Goal: Answer question/provide support: Share knowledge or assist other users

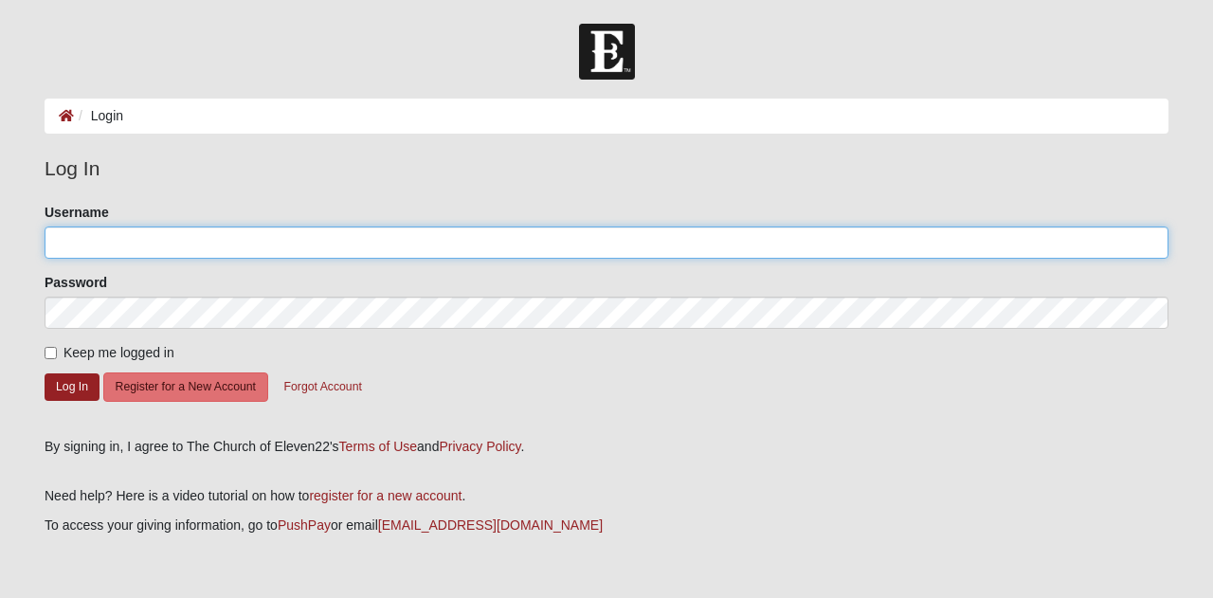
click at [117, 230] on input "Username" at bounding box center [607, 243] width 1124 height 32
type input "KandaceML"
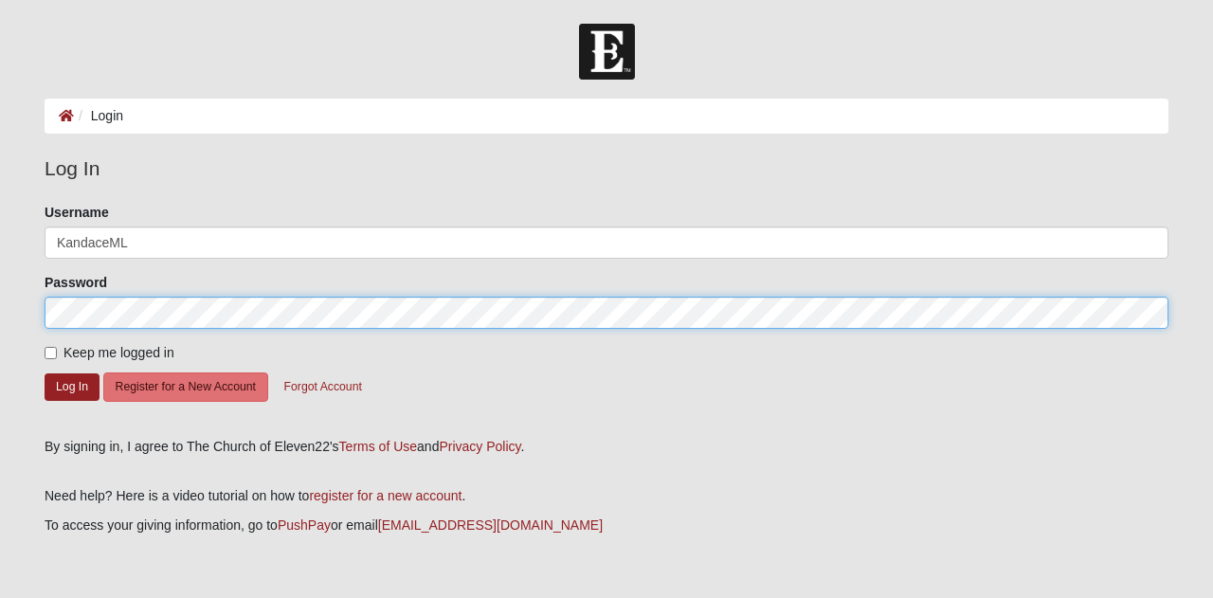
click at [45, 374] on button "Log In" at bounding box center [72, 387] width 55 height 27
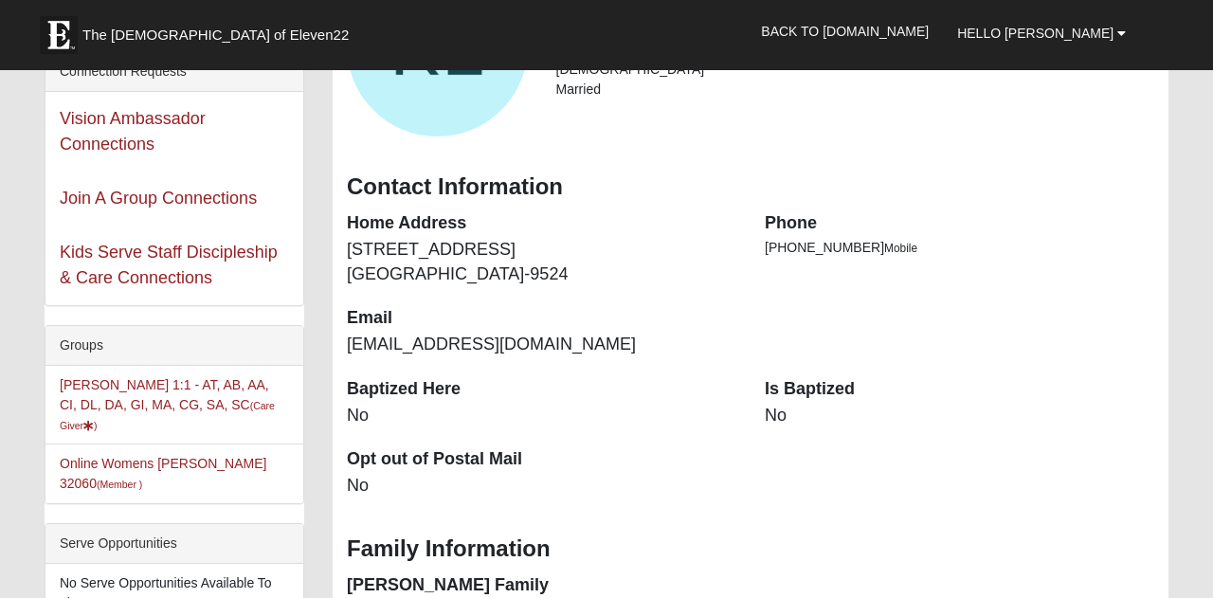
scroll to position [147, 0]
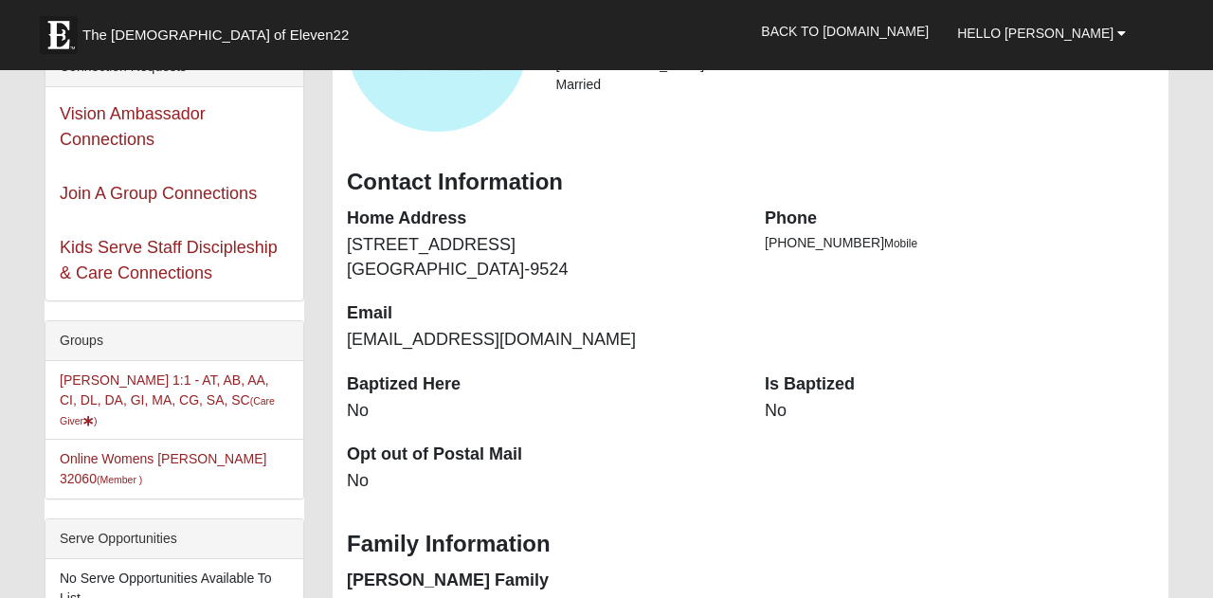
click at [176, 392] on li "Kandace Lankford 1:1 - AT, AB, AA, CI, DL, DA, GI, MA, CG, SA, SC (Care Giver )" at bounding box center [175, 400] width 258 height 79
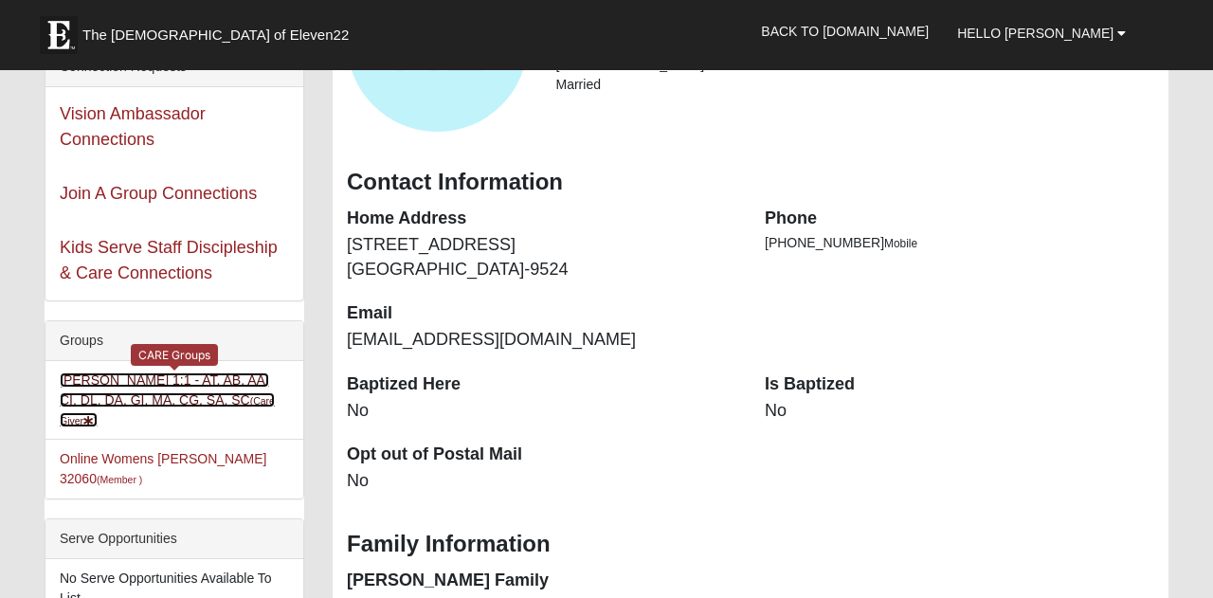
click at [181, 383] on link "Kandace Lankford 1:1 - AT, AB, AA, CI, DL, DA, GI, MA, CG, SA, SC (Care Giver )" at bounding box center [167, 400] width 215 height 55
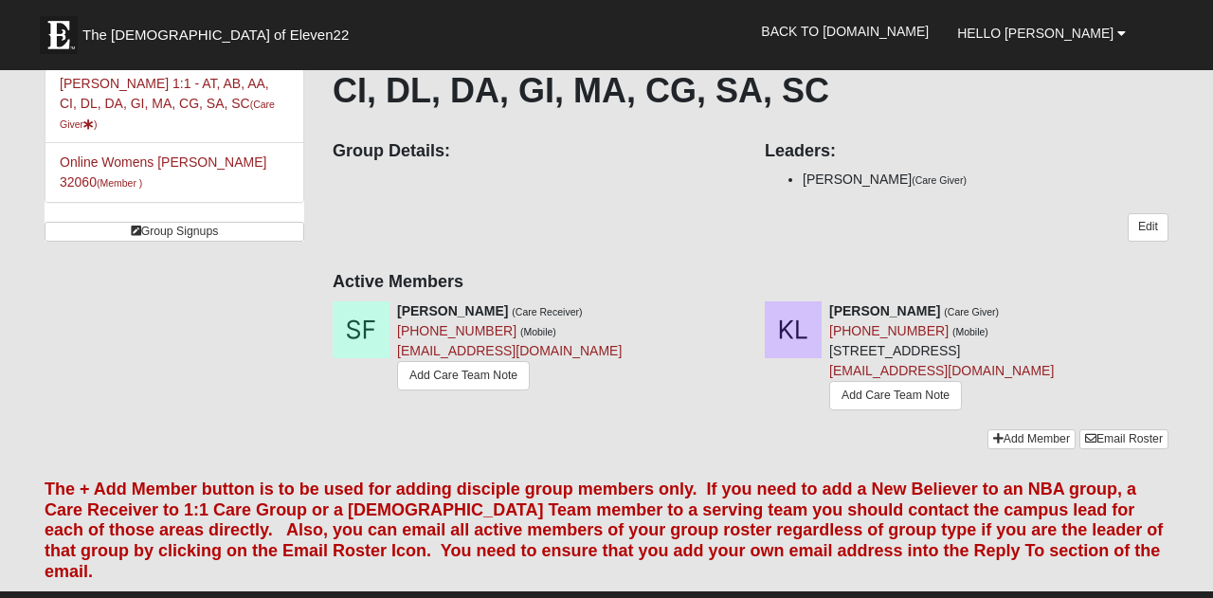
scroll to position [156, 0]
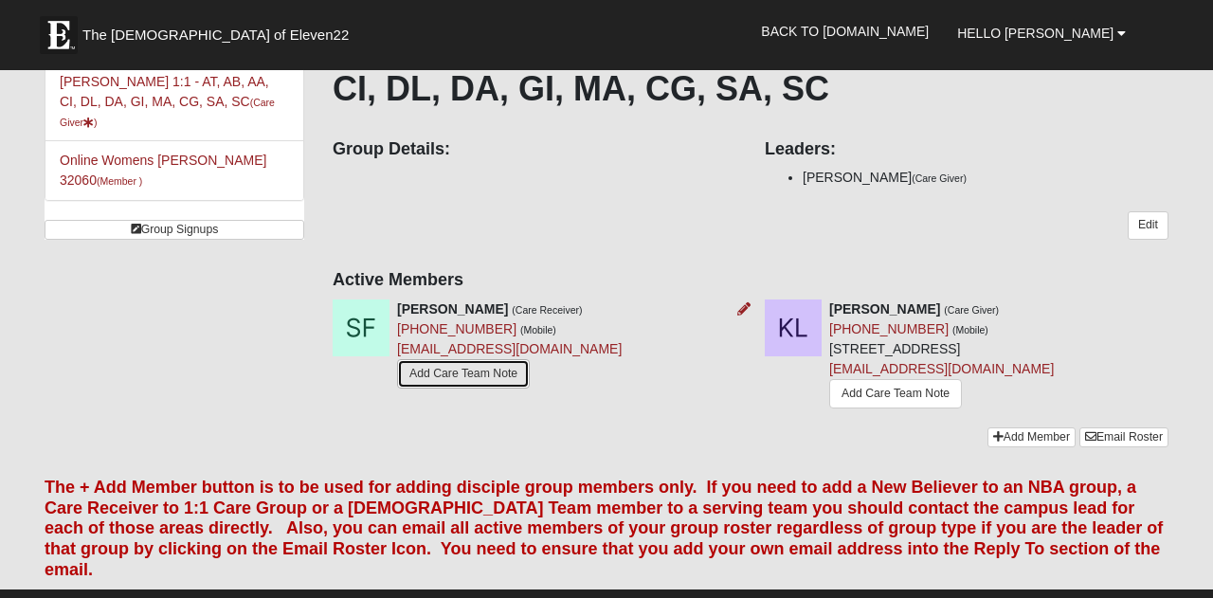
click at [466, 370] on link "Add Care Team Note" at bounding box center [463, 373] width 133 height 29
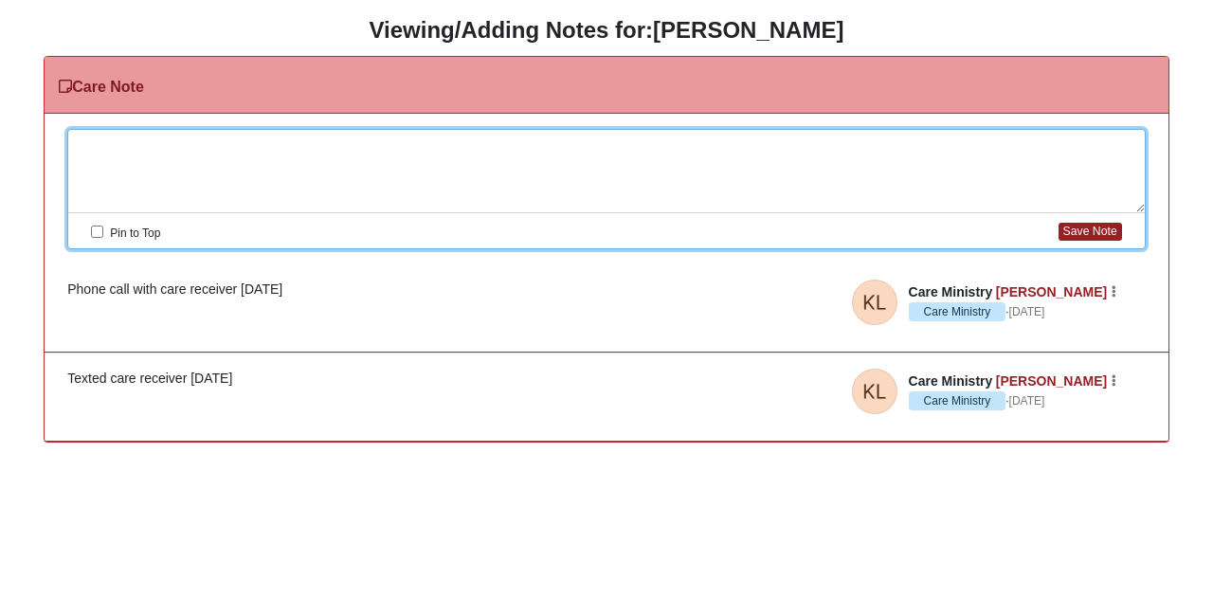
click at [470, 155] on div at bounding box center [606, 171] width 1077 height 83
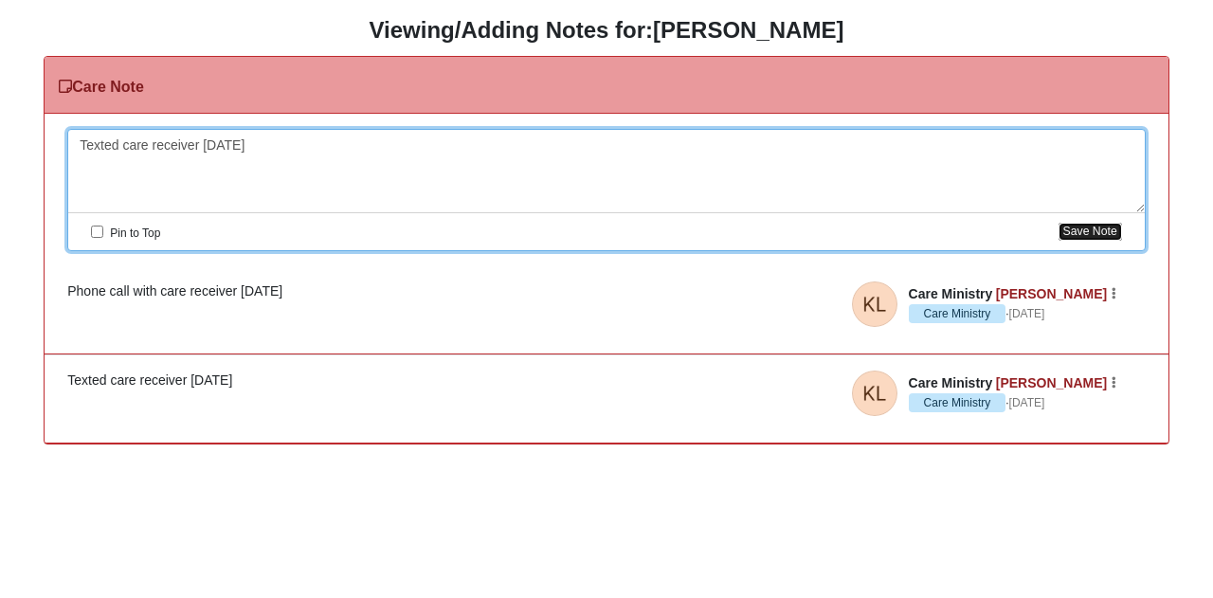
click at [1110, 226] on button "Save Note" at bounding box center [1091, 232] width 64 height 18
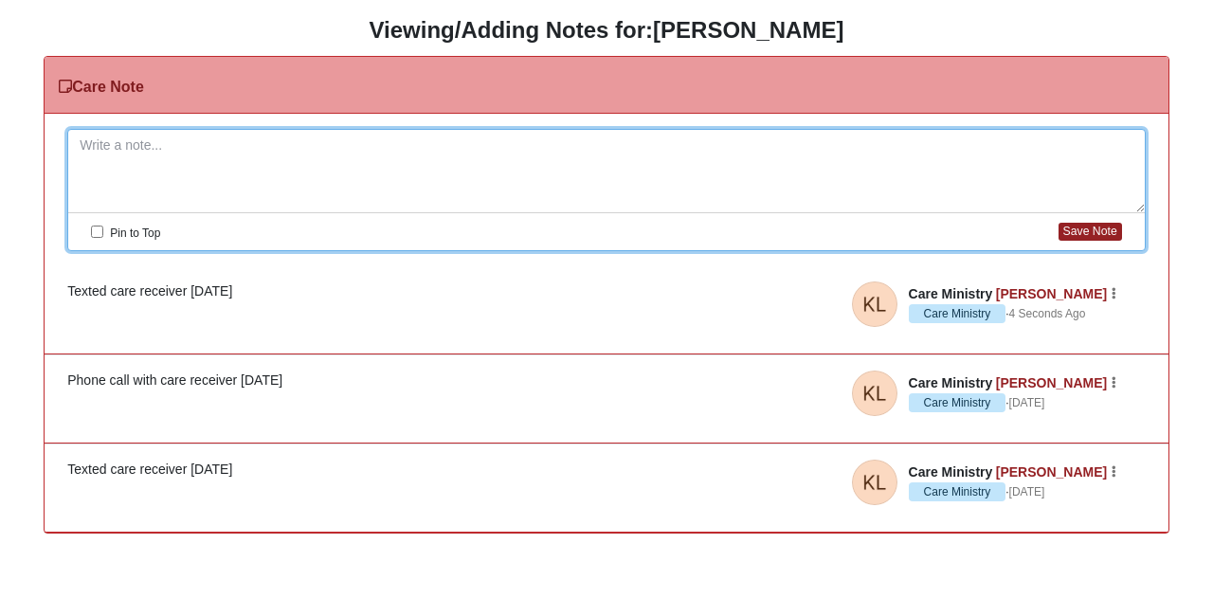
click at [218, 22] on h3 "Viewing/Adding Notes for: Stephanie Fenimore" at bounding box center [606, 30] width 1185 height 27
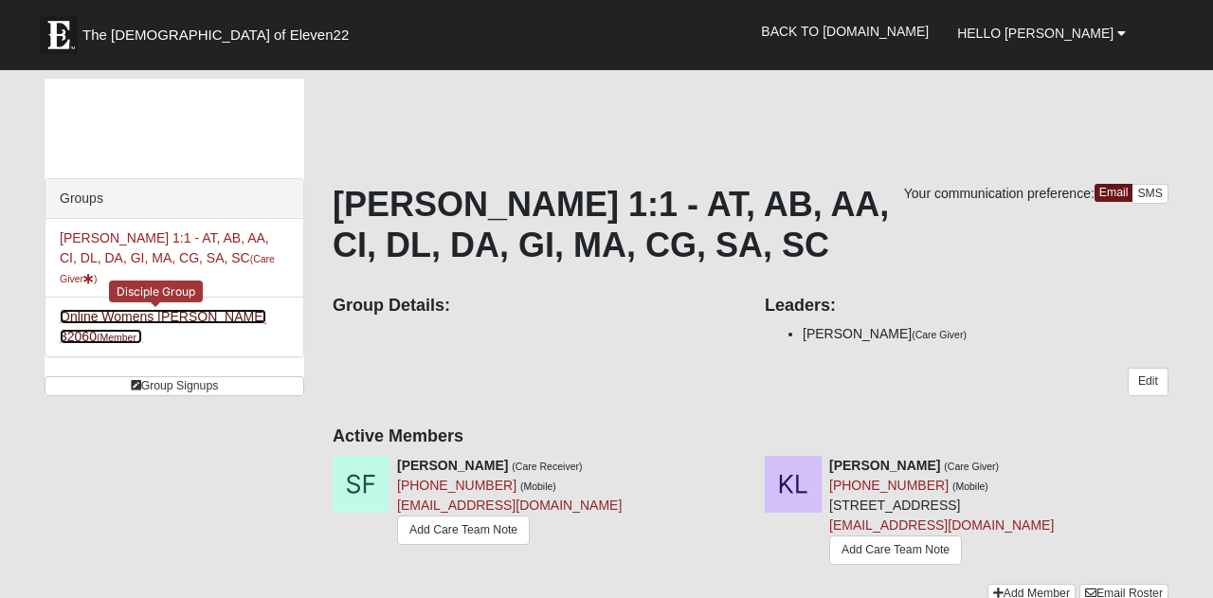
click at [205, 314] on link "Online Womens Freeman 32060 (Member )" at bounding box center [163, 326] width 207 height 35
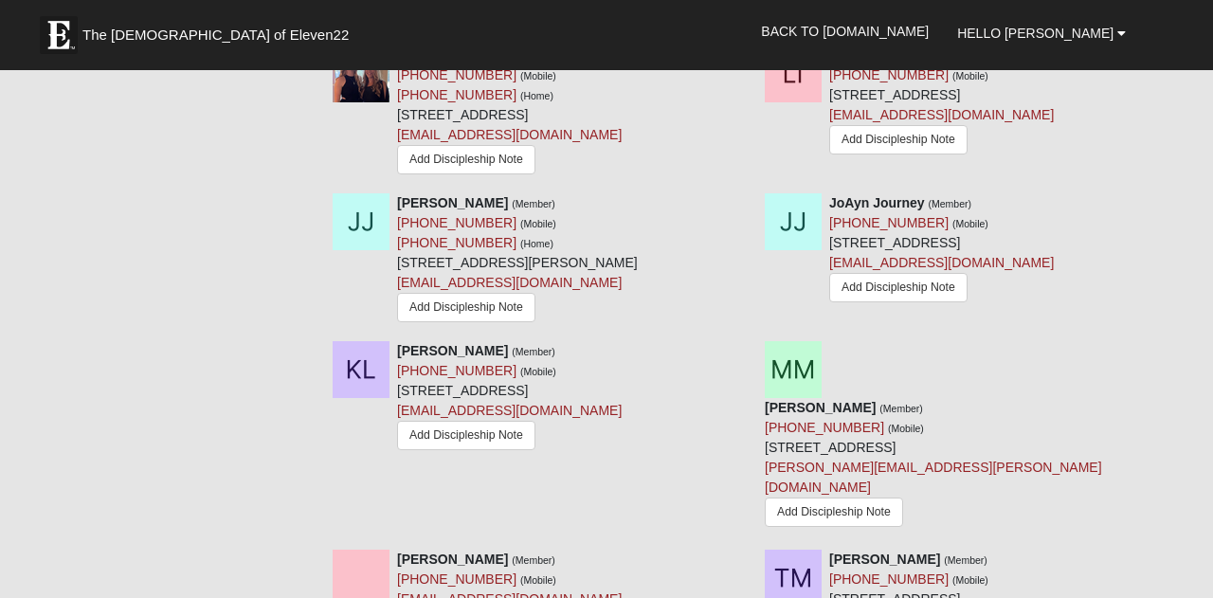
scroll to position [1149, 0]
